Goal: Transaction & Acquisition: Purchase product/service

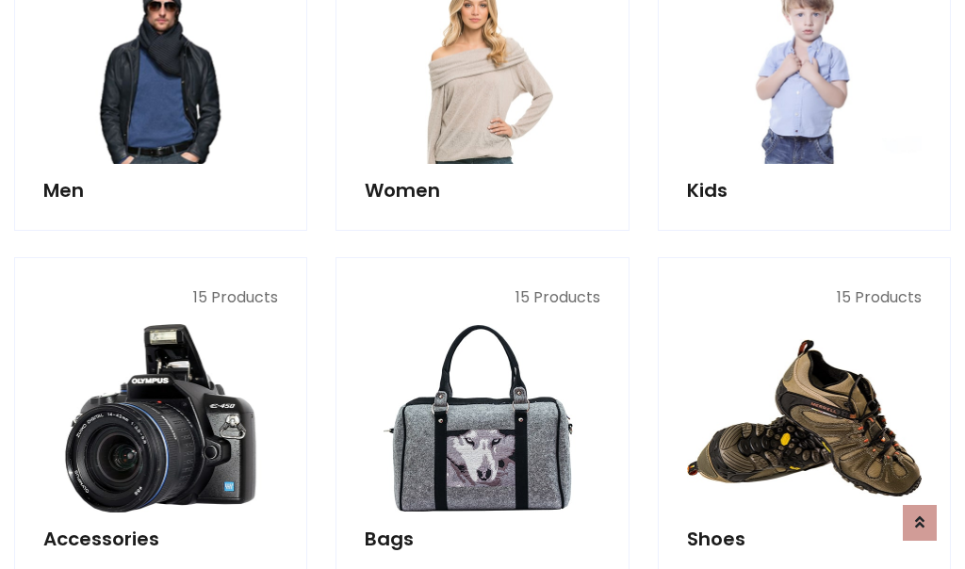
scroll to position [631, 0]
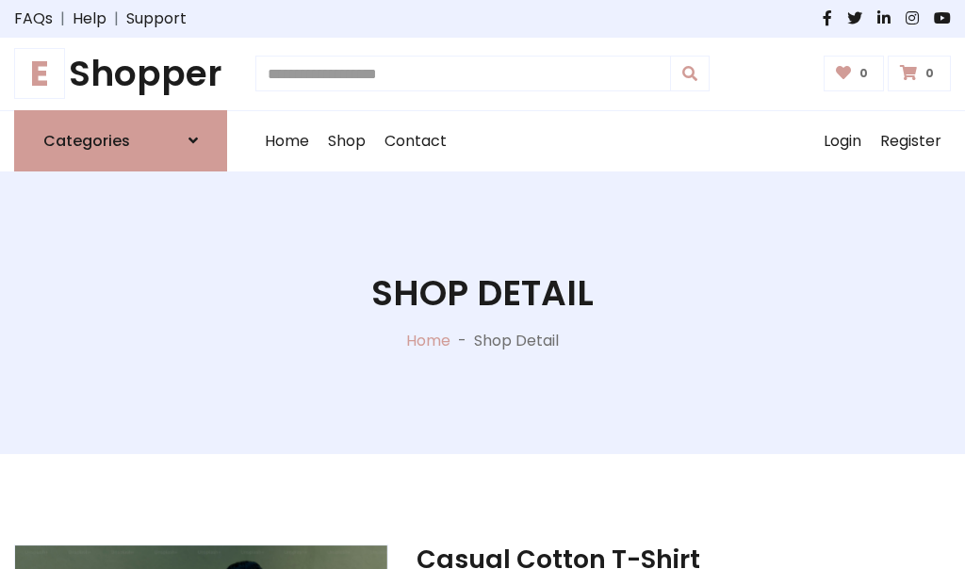
click at [121, 74] on h1 "E Shopper" at bounding box center [120, 74] width 213 height 42
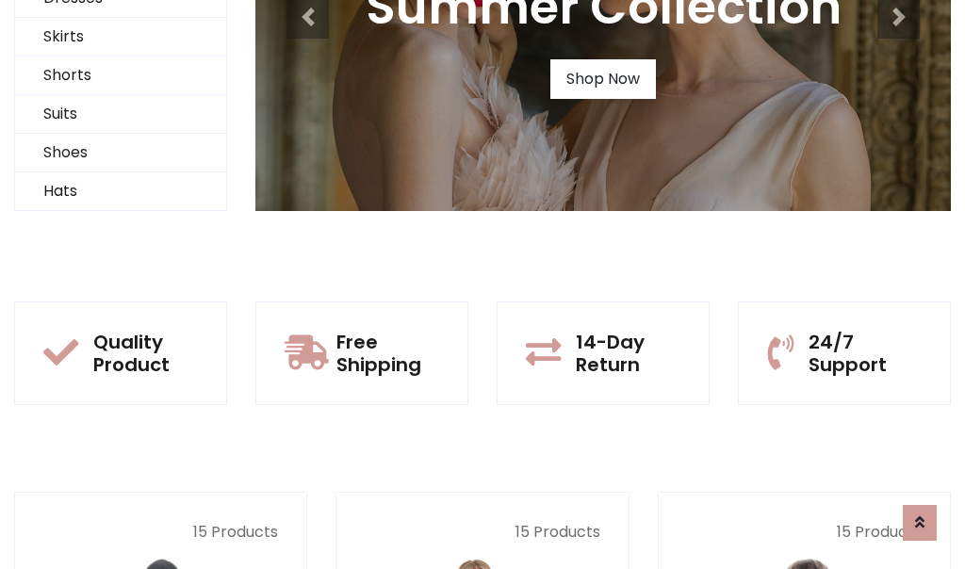
scroll to position [182, 0]
